Goal: Task Accomplishment & Management: Complete application form

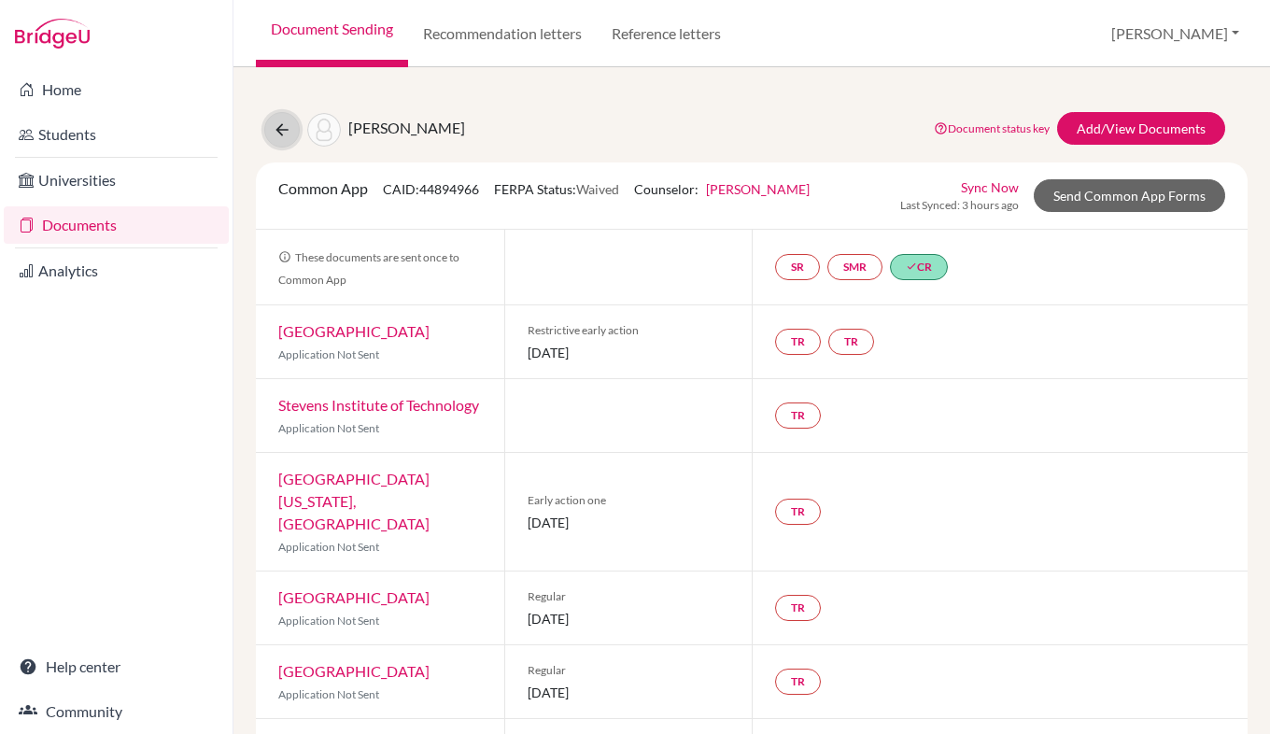
click at [286, 137] on icon at bounding box center [282, 129] width 19 height 19
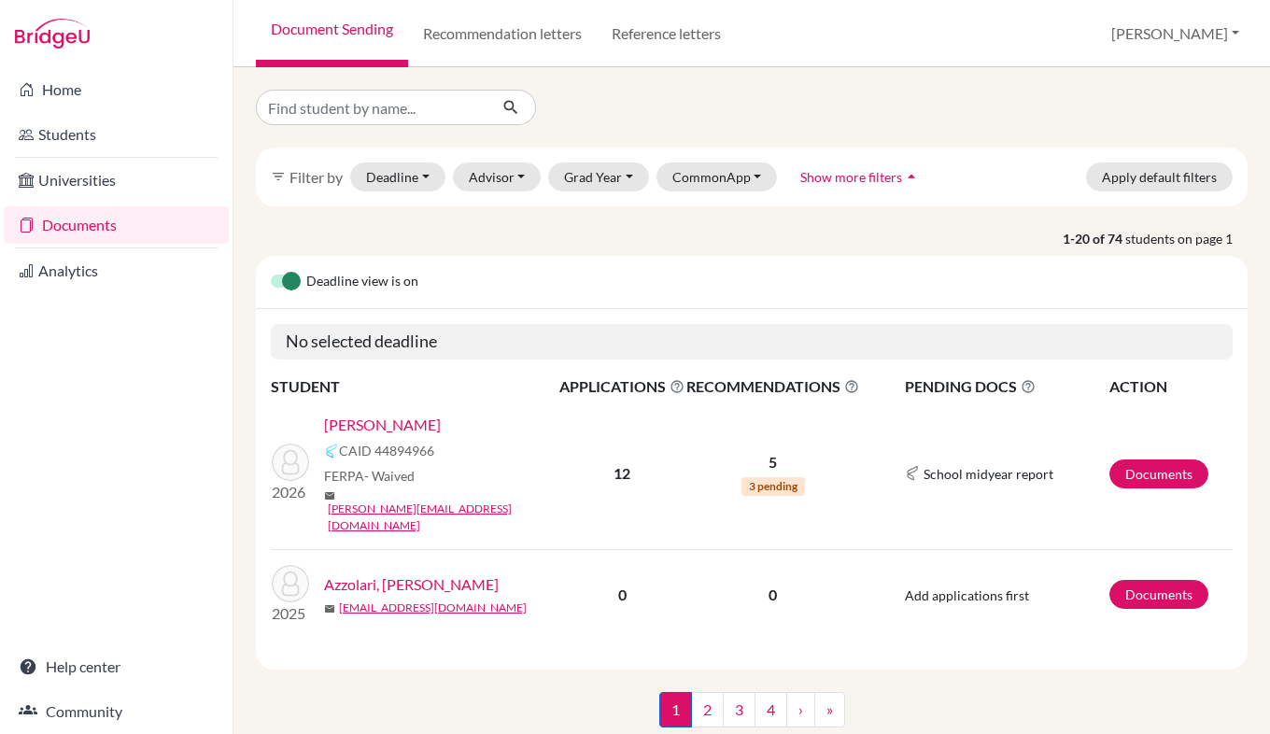
click at [412, 423] on link "[PERSON_NAME]" at bounding box center [382, 425] width 117 height 22
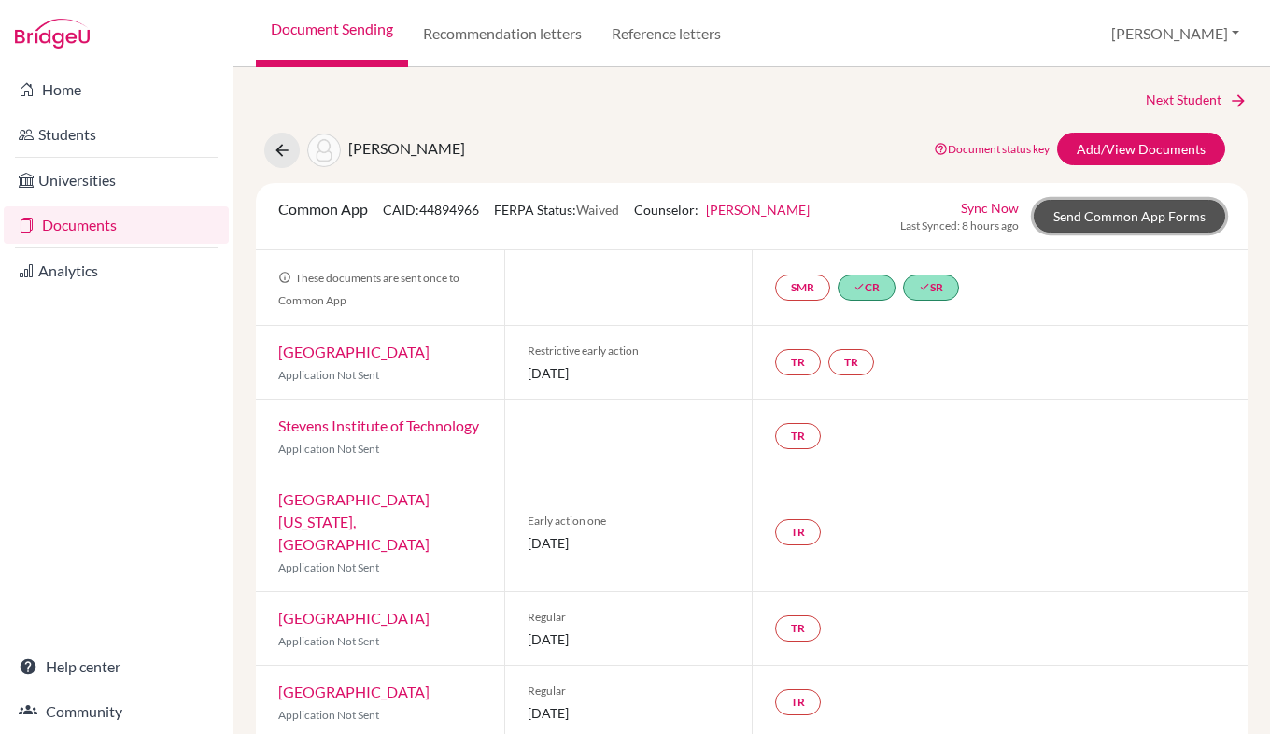
click at [1158, 219] on link "Send Common App Forms" at bounding box center [1128, 216] width 191 height 33
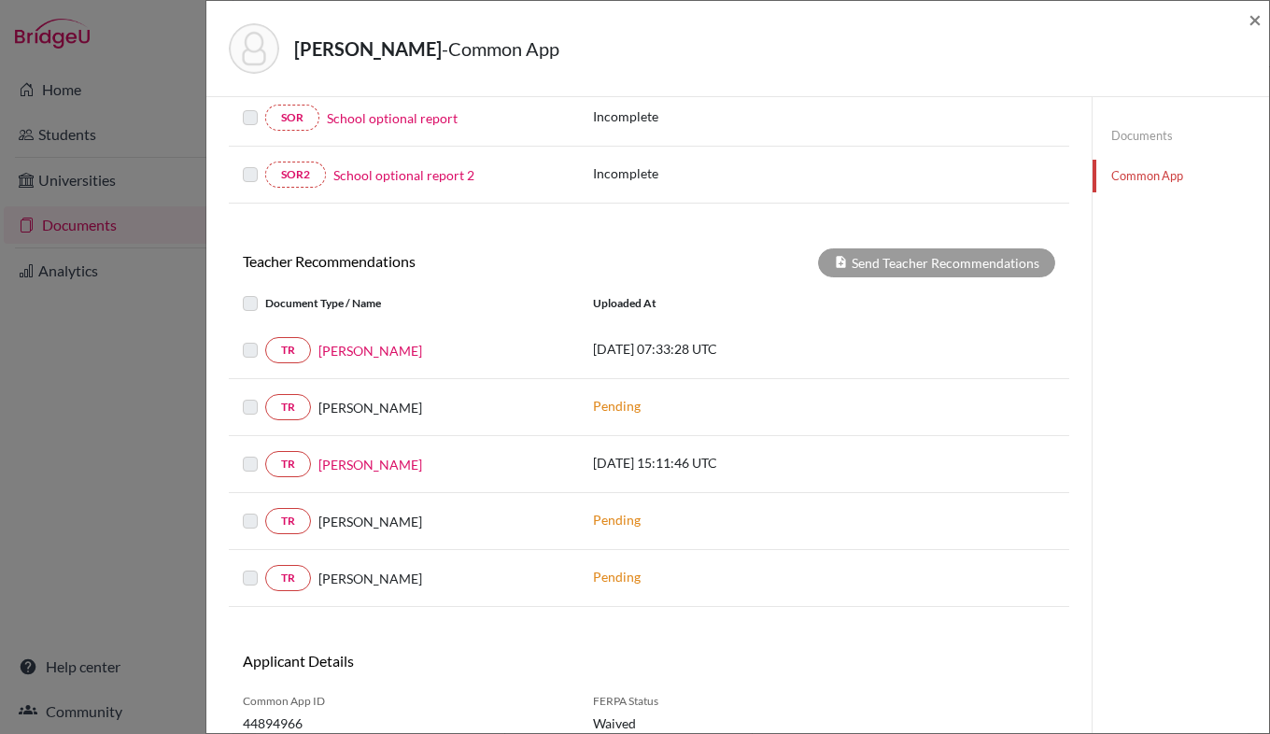
scroll to position [589, 0]
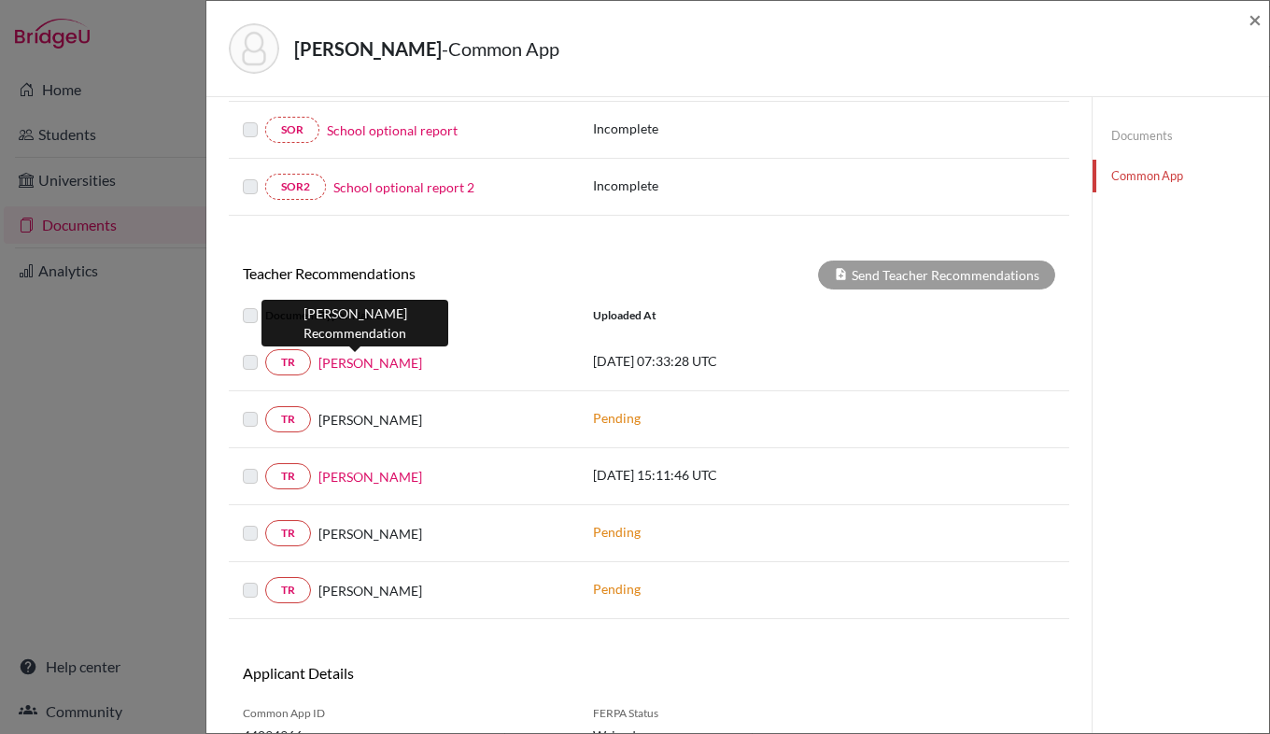
click at [352, 367] on link "[PERSON_NAME]" at bounding box center [370, 363] width 104 height 20
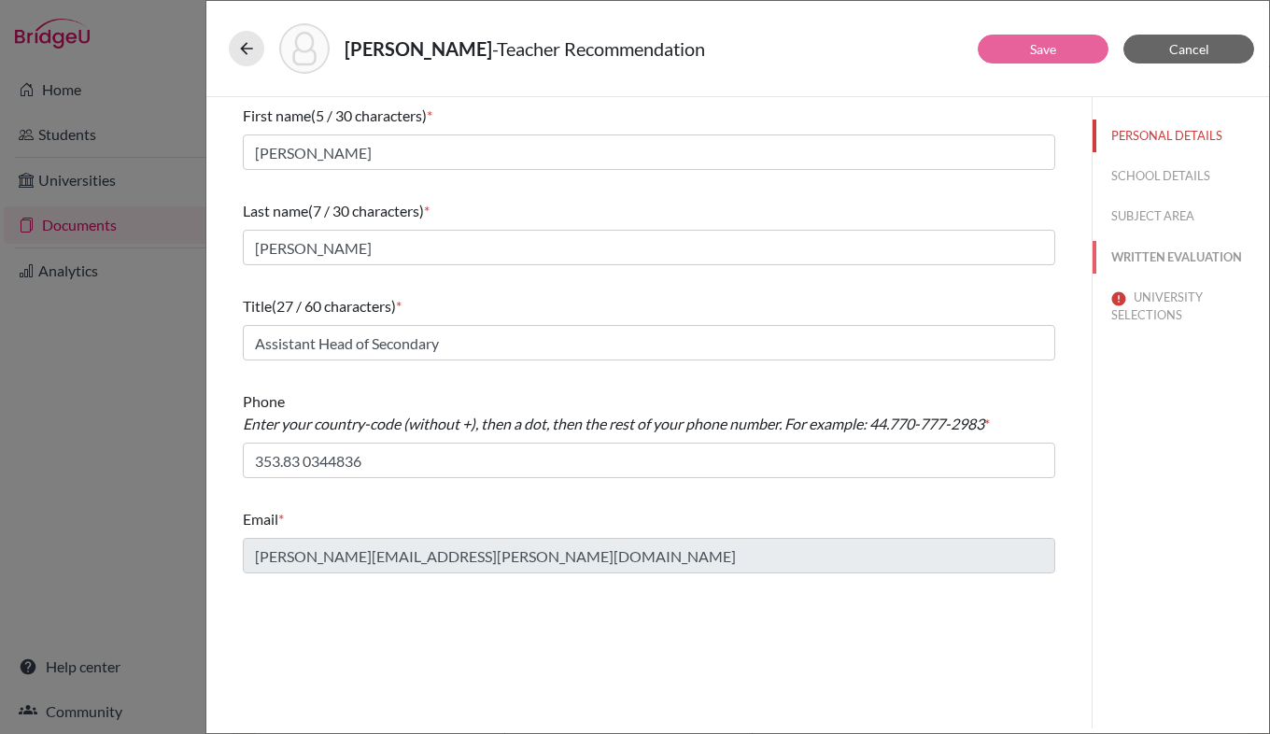
click at [1189, 259] on button "WRITTEN EVALUATION" at bounding box center [1180, 257] width 176 height 33
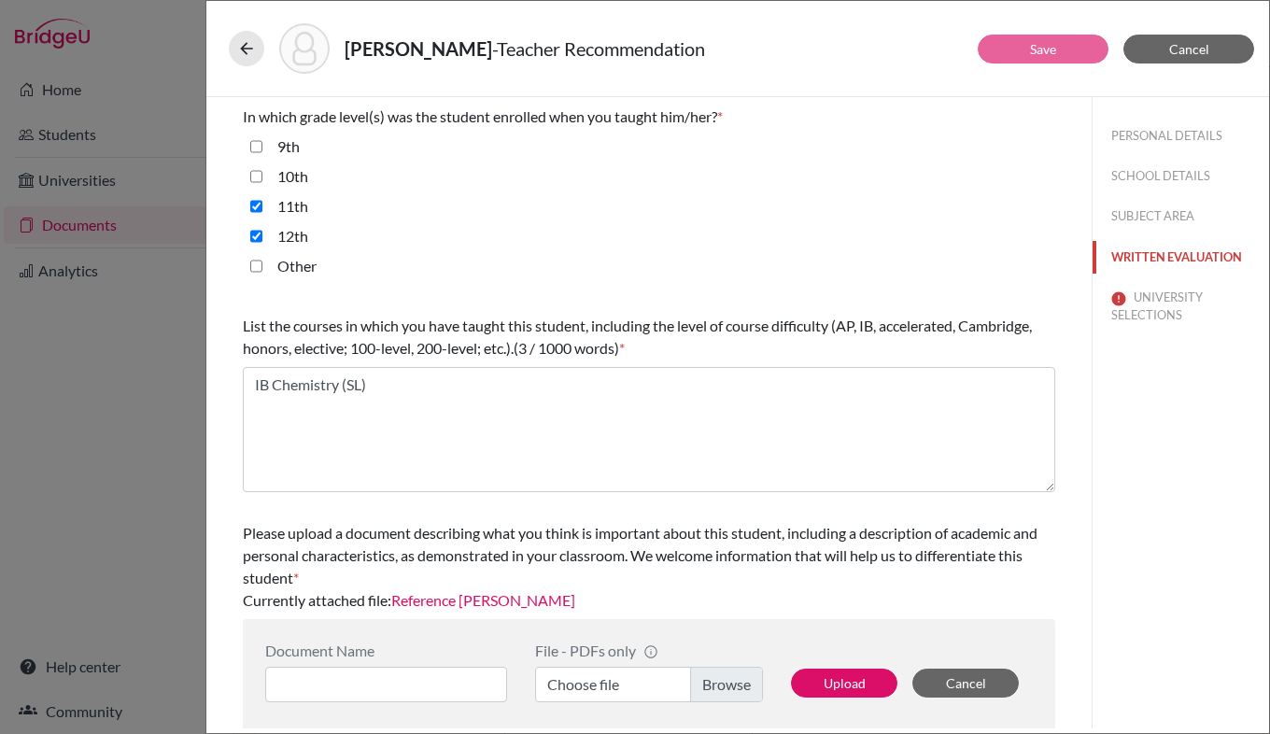
scroll to position [447, 0]
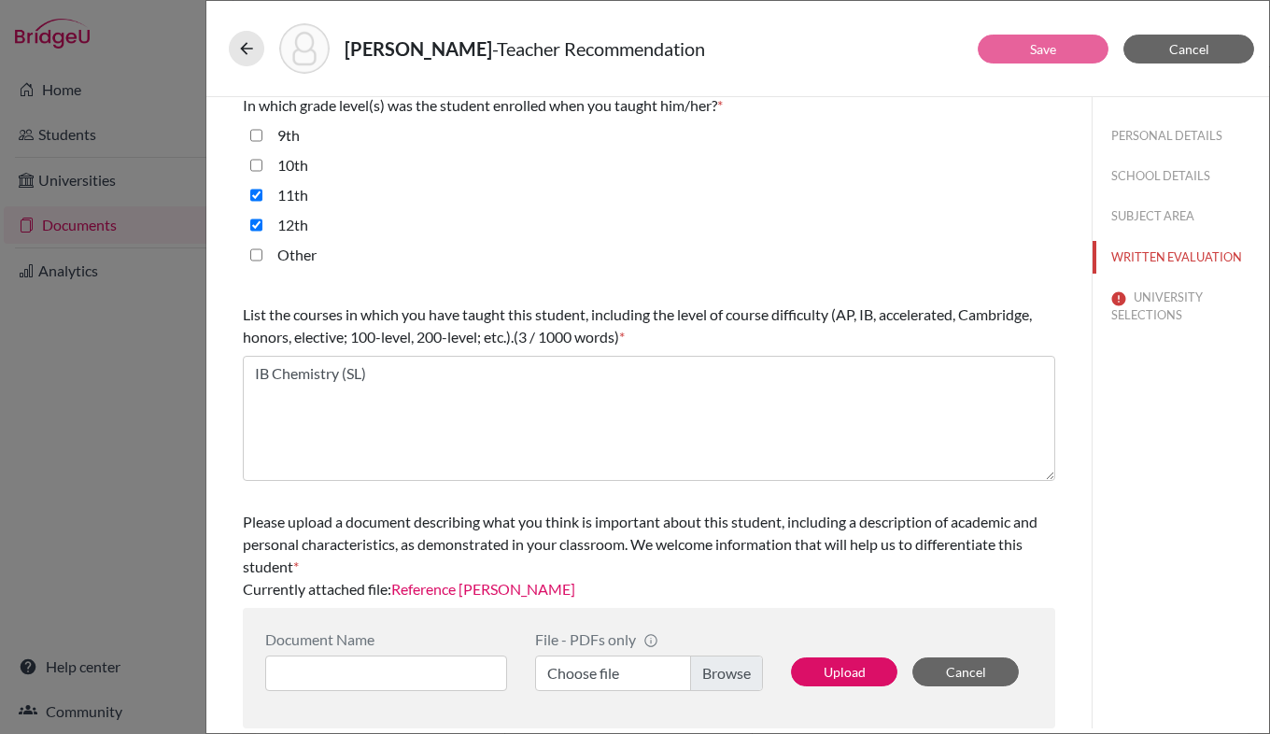
click at [547, 585] on link "Reference [PERSON_NAME]" at bounding box center [483, 589] width 184 height 18
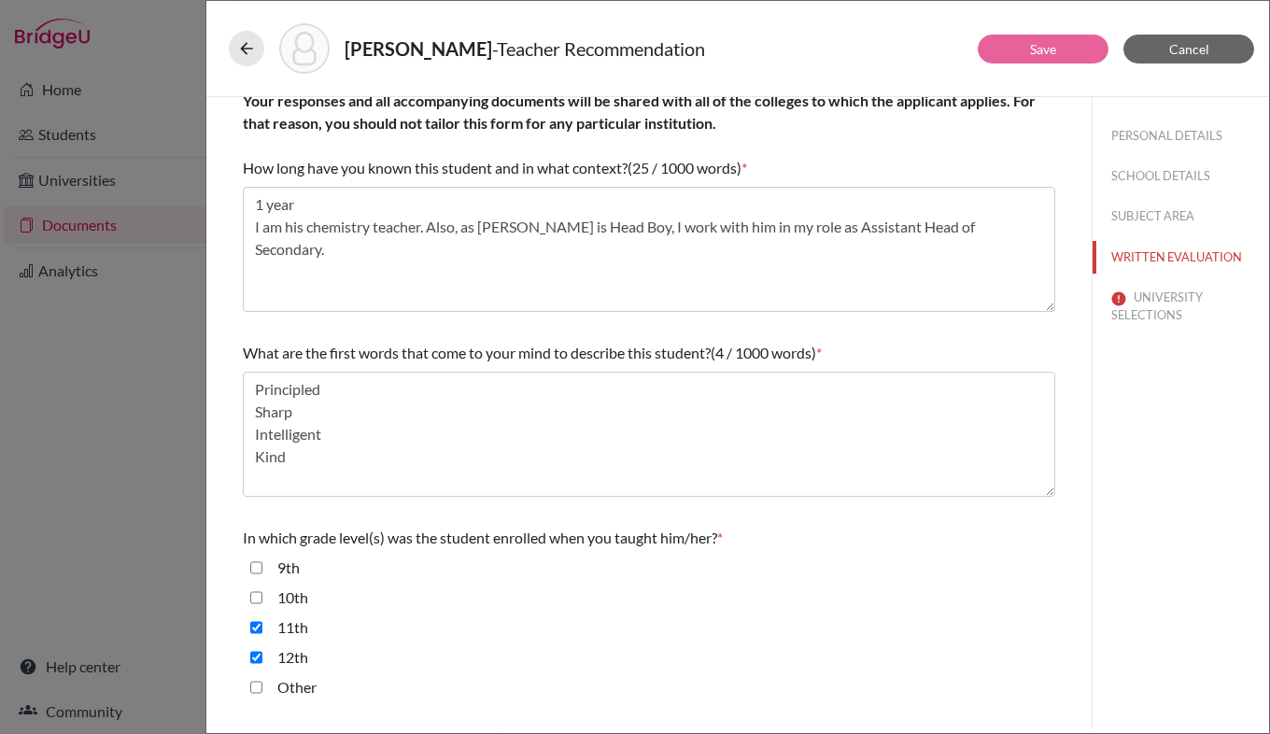
scroll to position [0, 0]
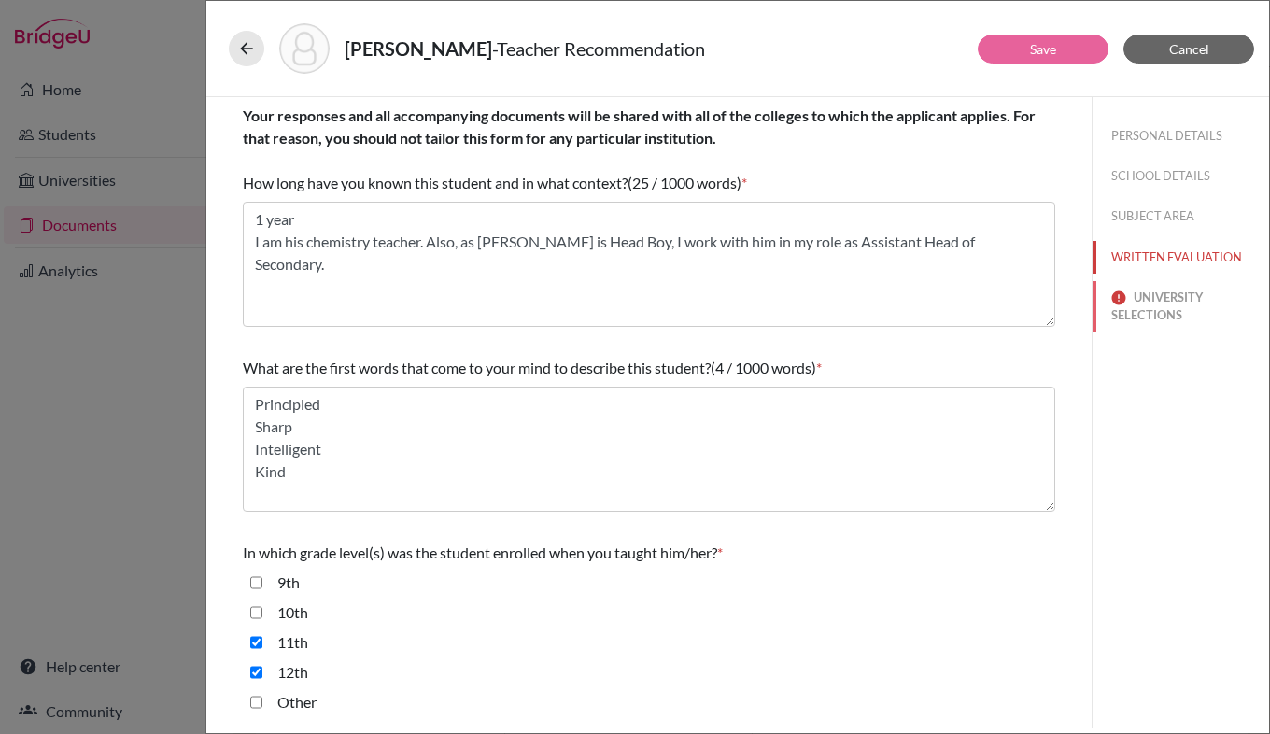
click at [1156, 316] on button "UNIVERSITY SELECTIONS" at bounding box center [1180, 306] width 176 height 50
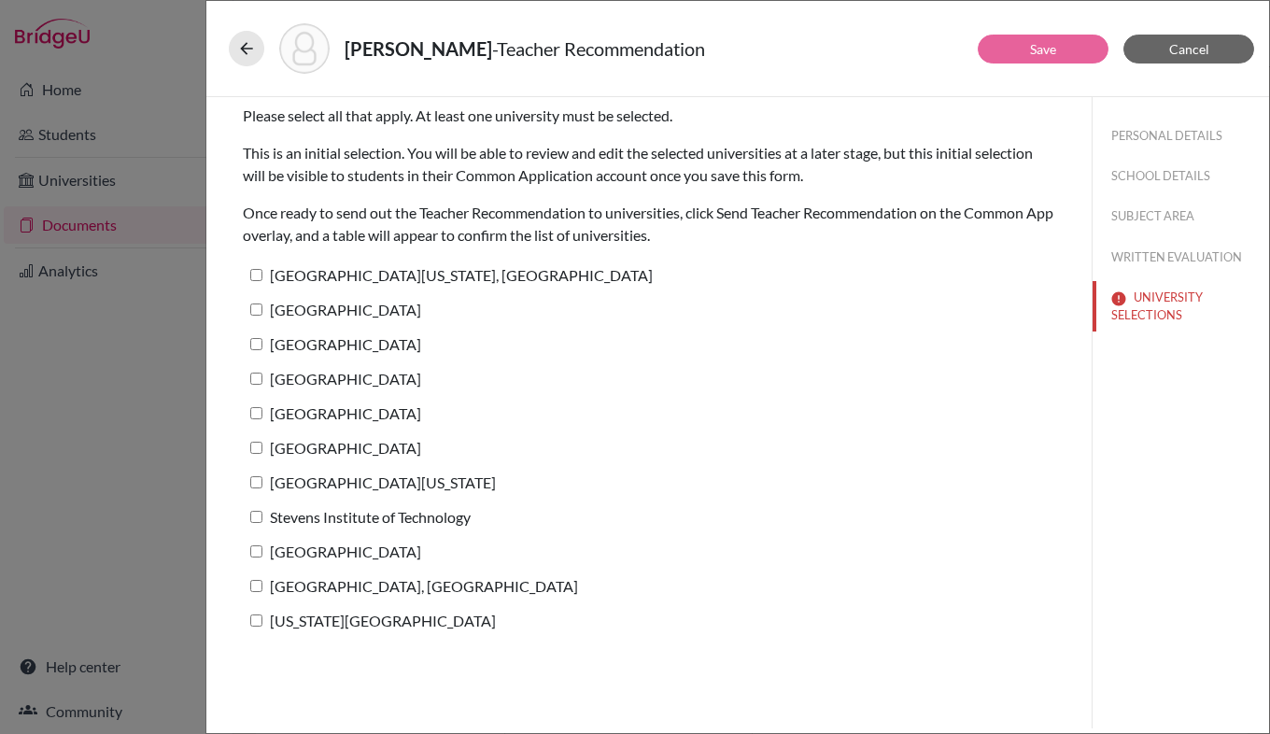
click at [259, 313] on input "[GEOGRAPHIC_DATA]" at bounding box center [256, 309] width 12 height 12
checkbox input "true"
click at [1063, 57] on button "Save" at bounding box center [1042, 49] width 131 height 29
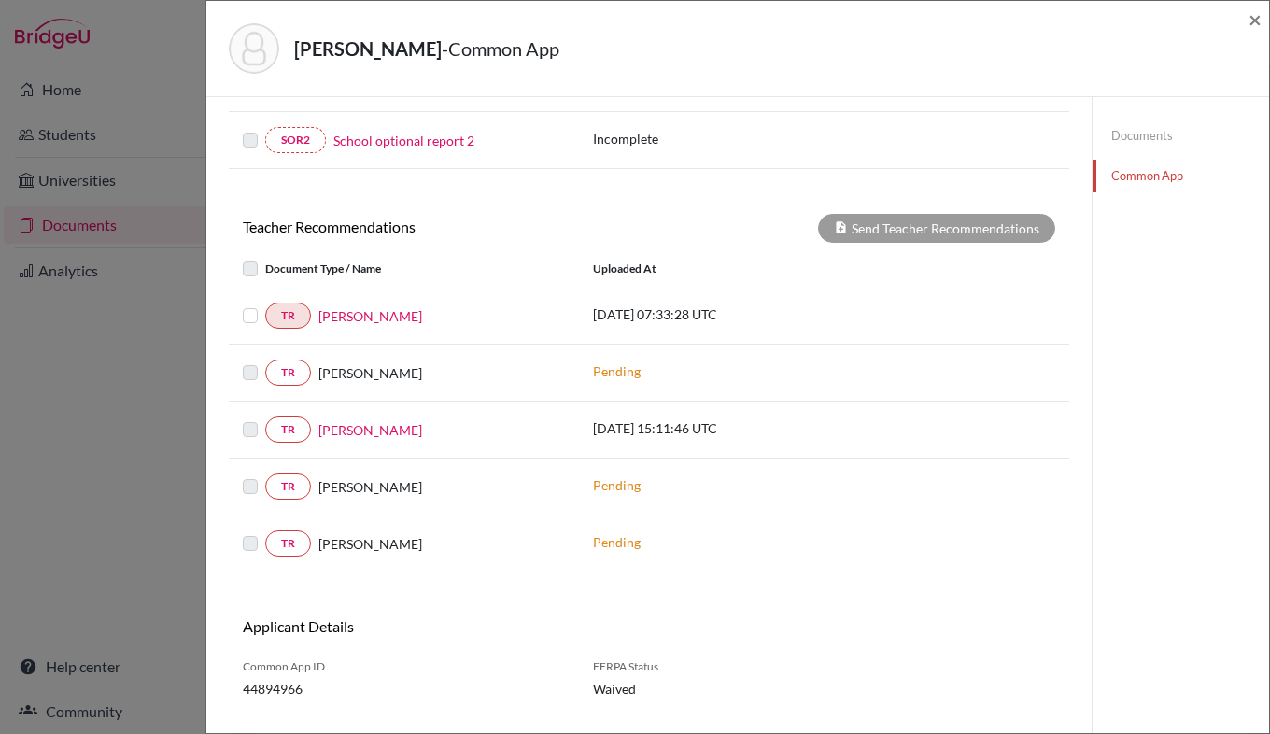
scroll to position [676, 0]
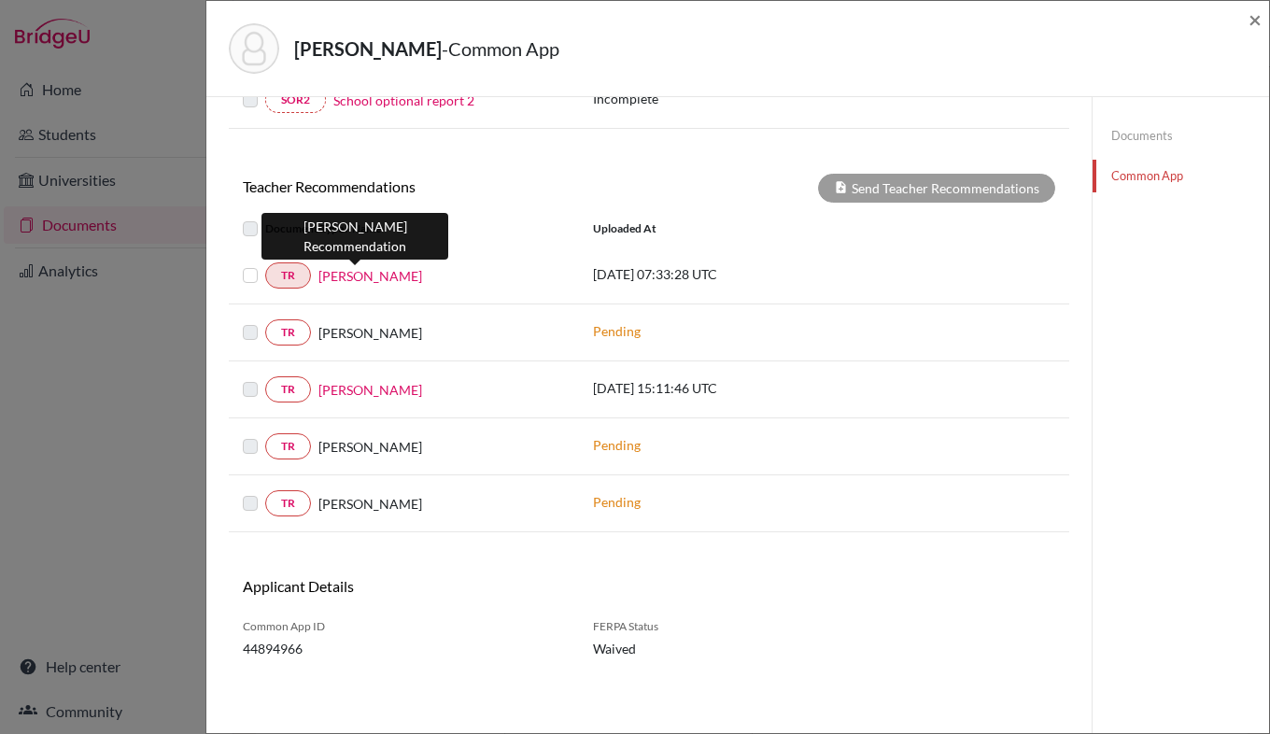
click at [336, 282] on link "[PERSON_NAME]" at bounding box center [370, 276] width 104 height 20
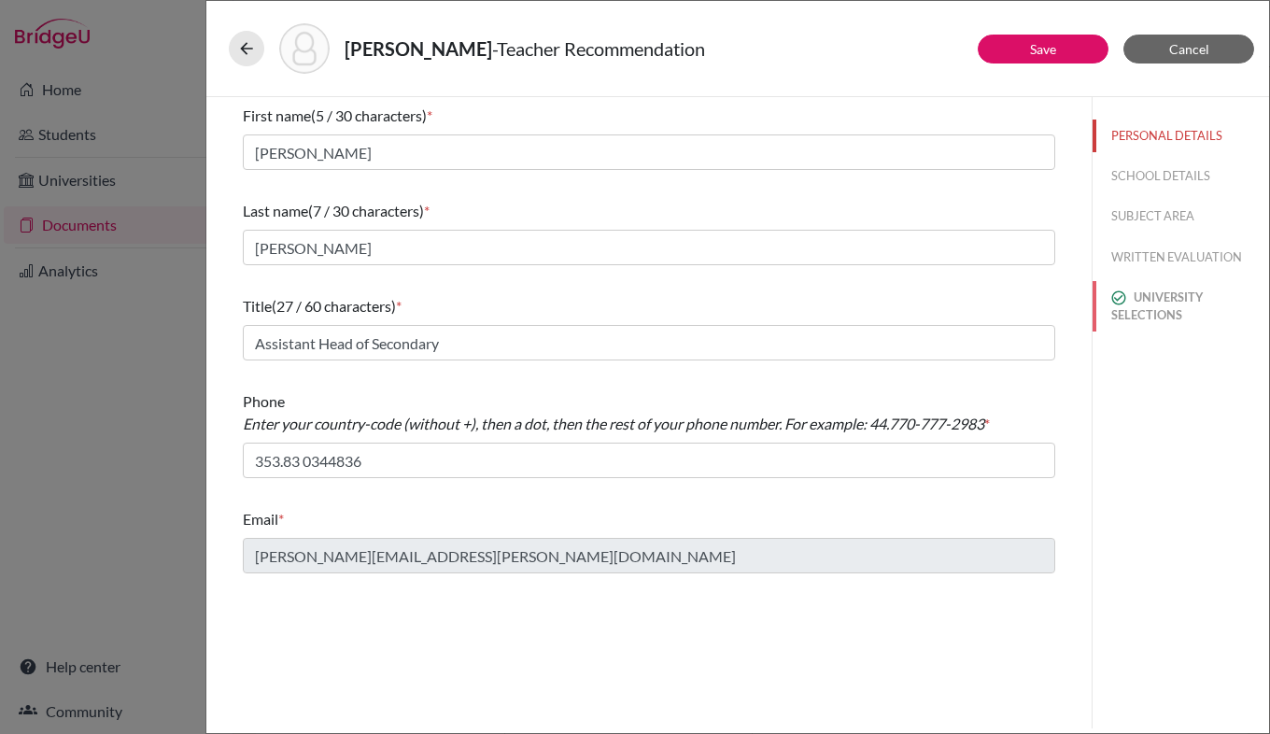
click at [1169, 312] on button "UNIVERSITY SELECTIONS" at bounding box center [1180, 306] width 176 height 50
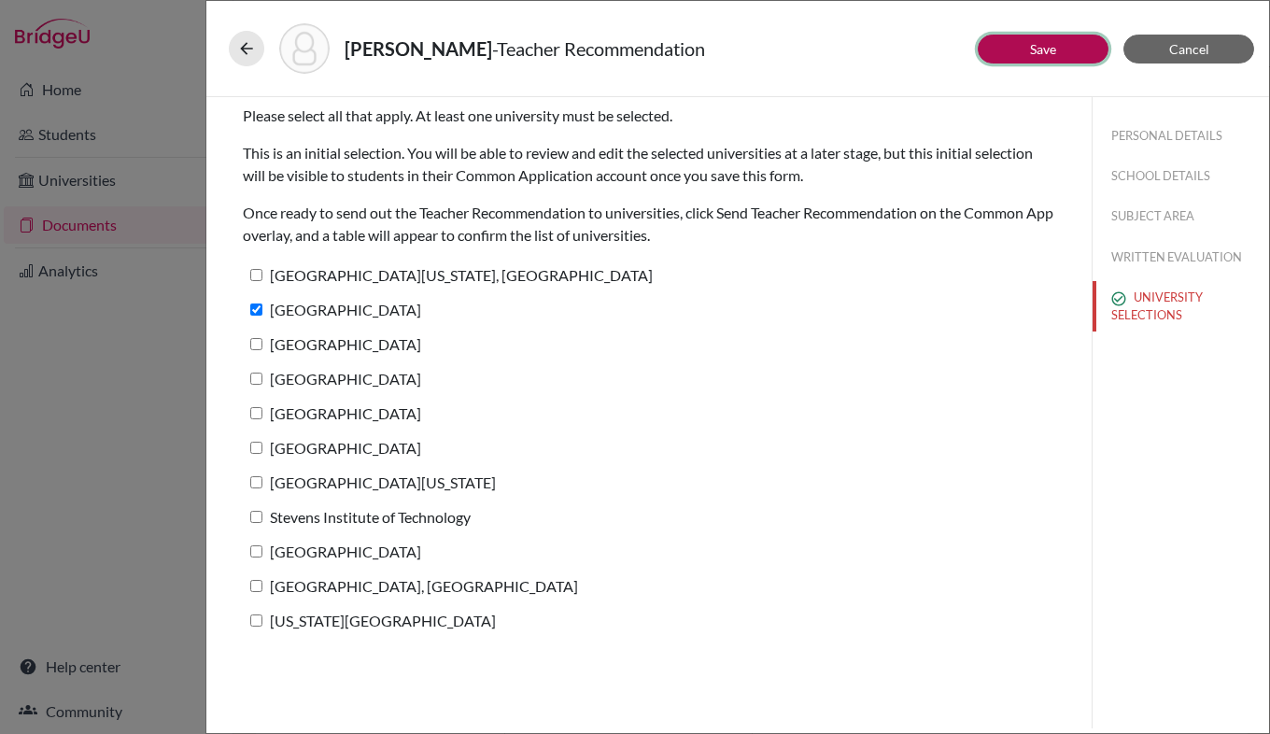
click at [1045, 52] on link "Save" at bounding box center [1043, 49] width 26 height 16
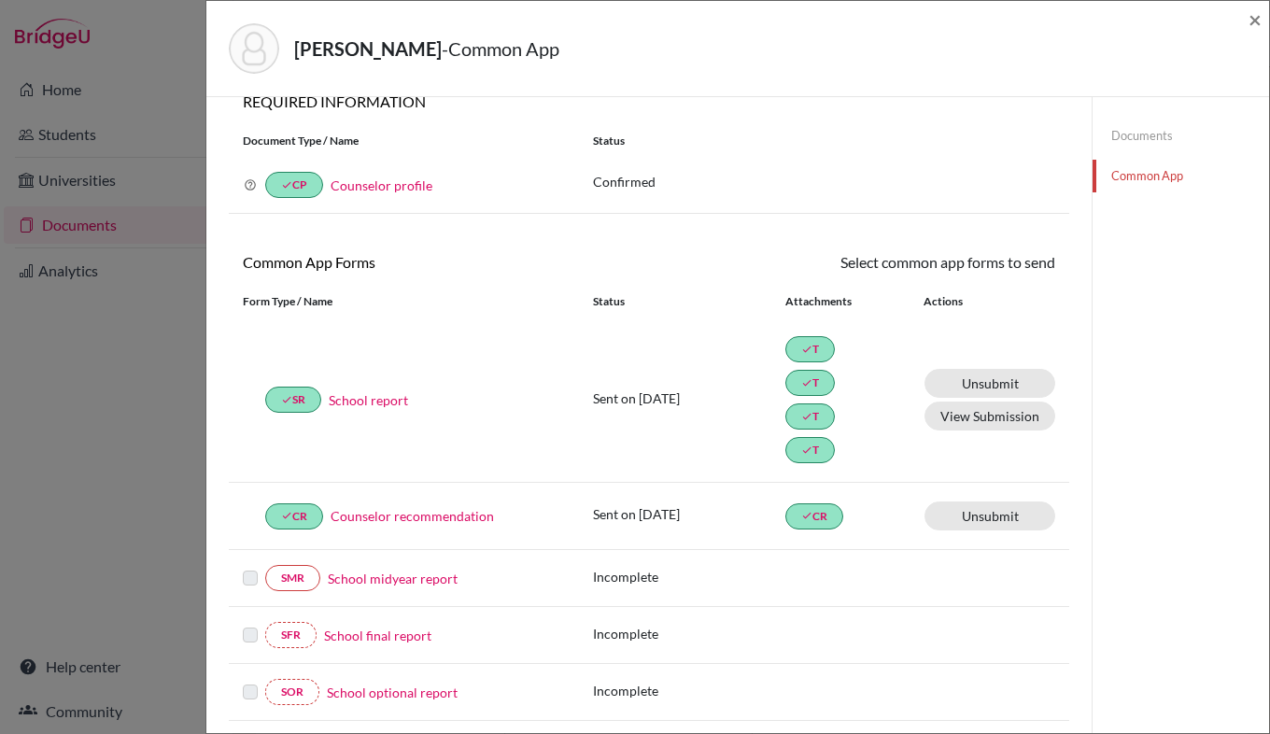
scroll to position [27, 0]
click at [1255, 18] on span "×" at bounding box center [1254, 19] width 13 height 27
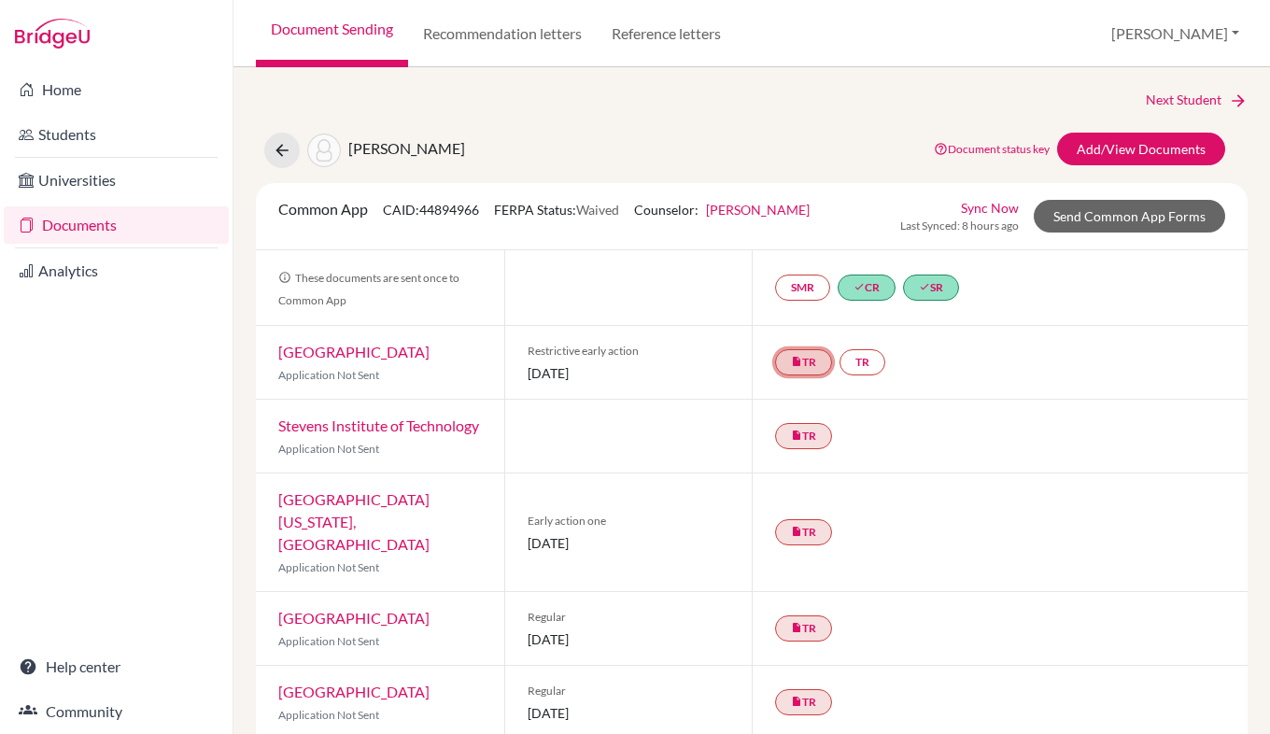
click at [802, 362] on link "insert_drive_file TR" at bounding box center [803, 362] width 57 height 26
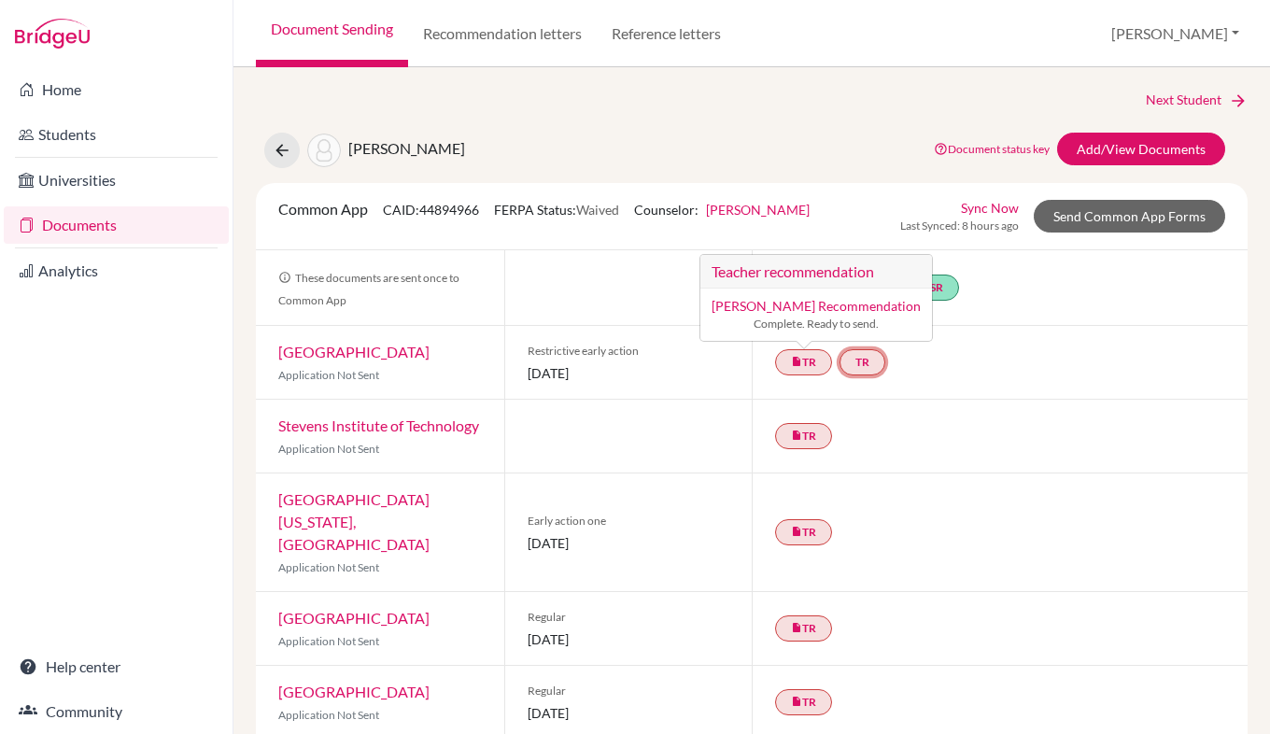
click at [855, 367] on link "TR" at bounding box center [862, 362] width 46 height 26
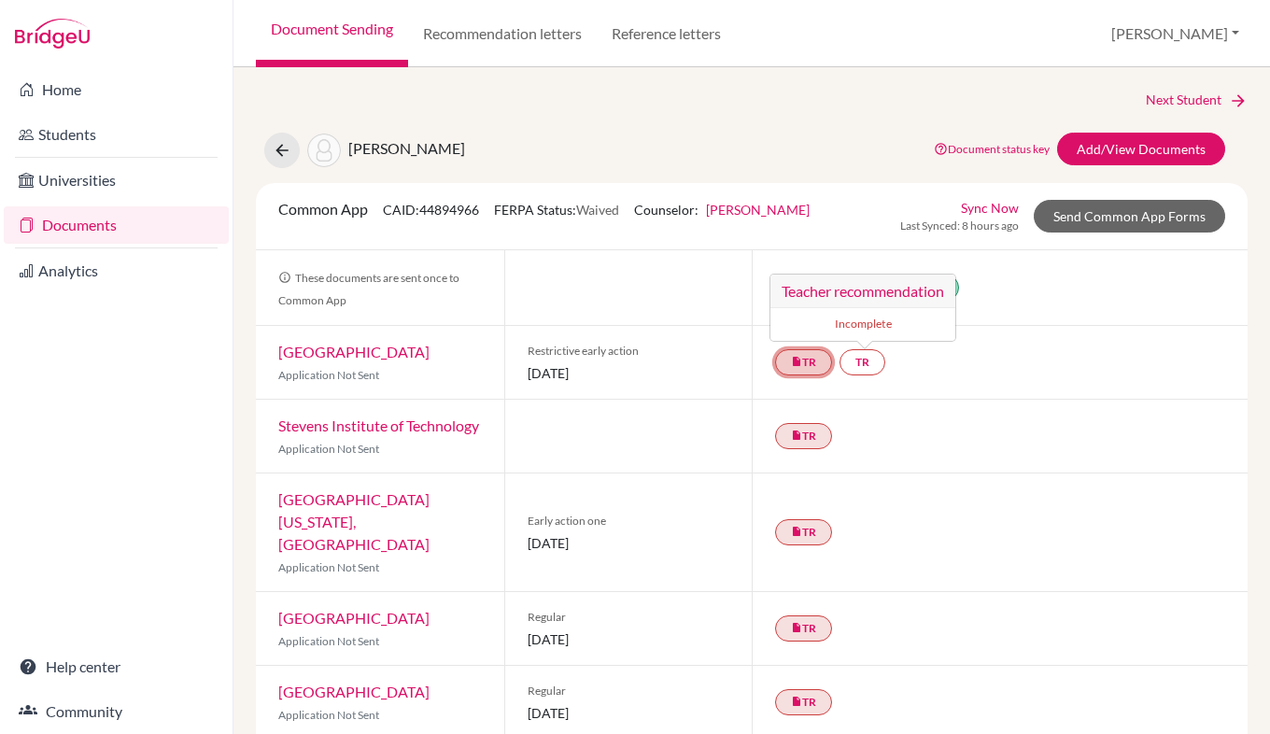
click at [810, 354] on link "insert_drive_file TR" at bounding box center [803, 362] width 57 height 26
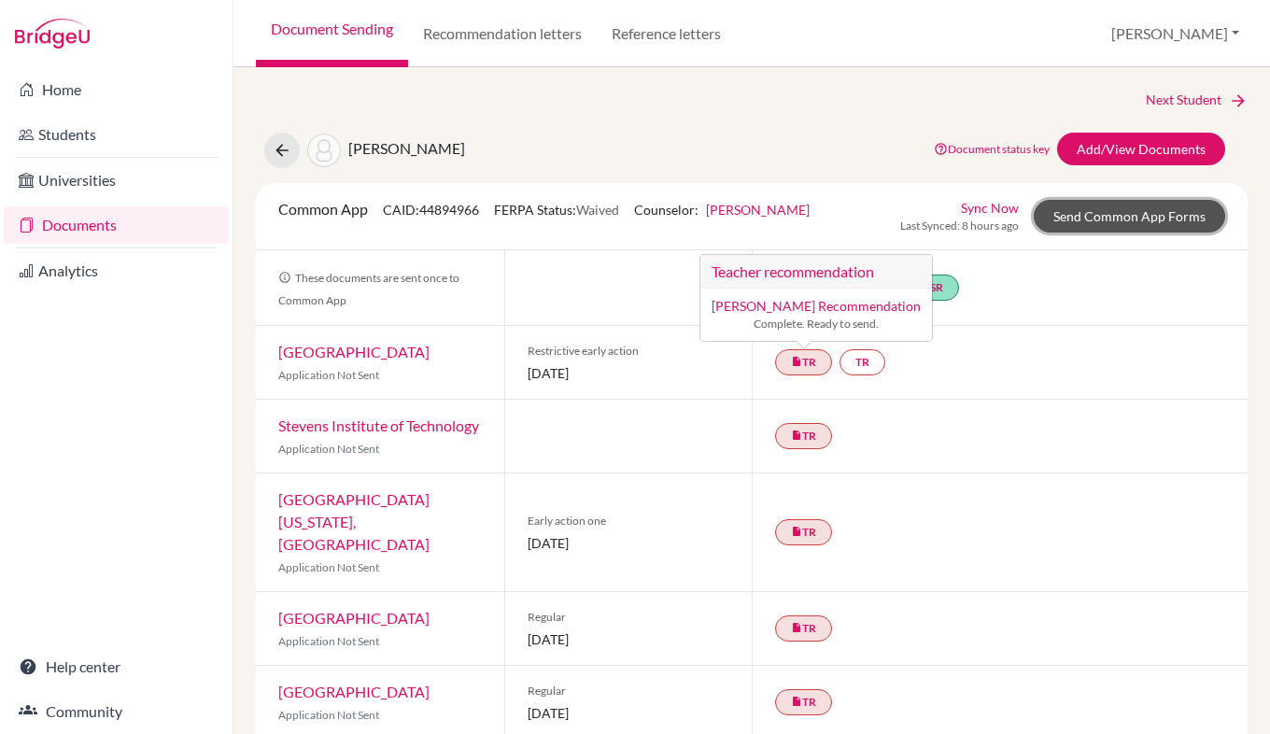
click at [1138, 219] on link "Send Common App Forms" at bounding box center [1128, 216] width 191 height 33
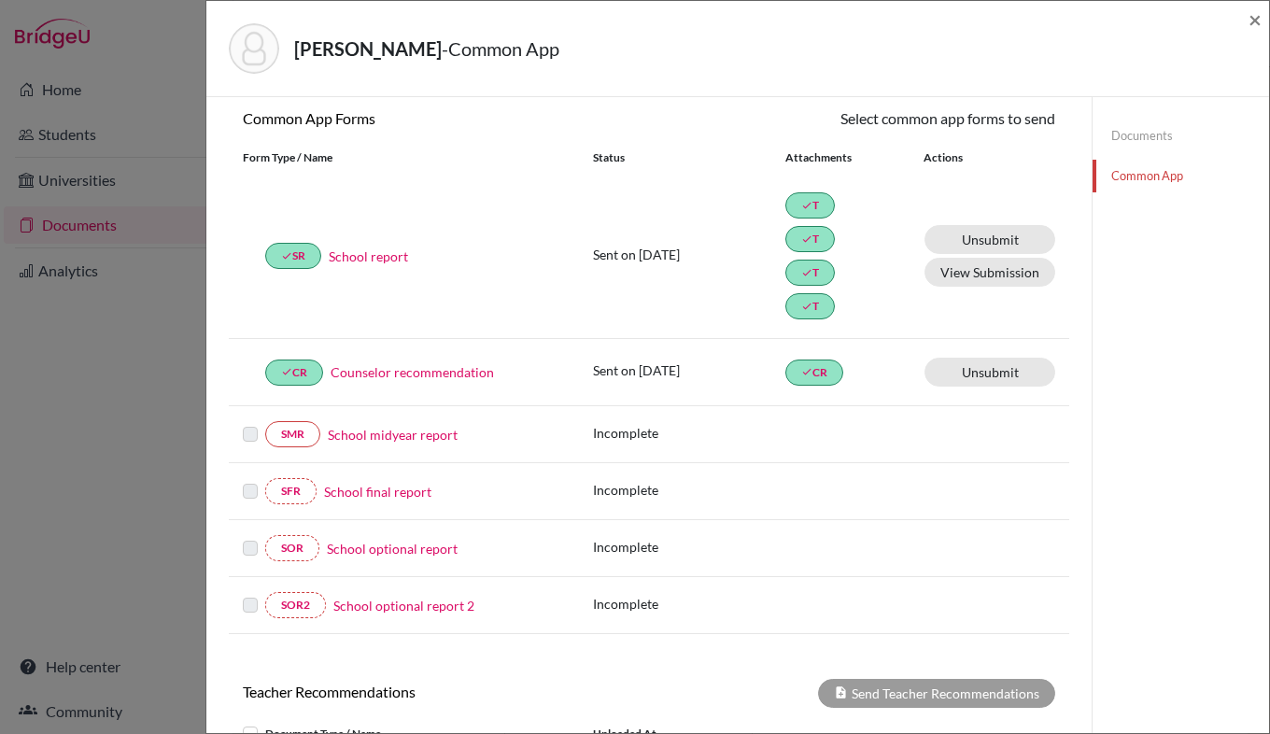
scroll to position [140, 0]
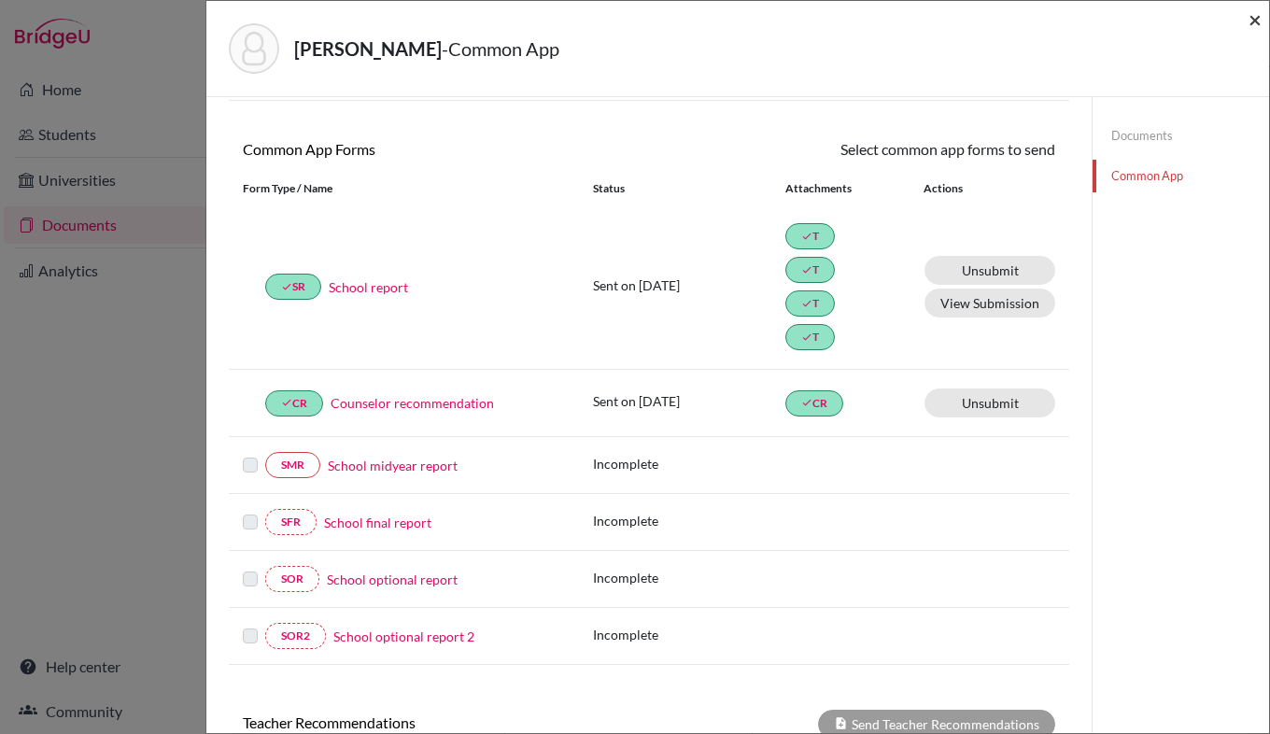
click at [1254, 19] on span "×" at bounding box center [1254, 19] width 13 height 27
